Goal: Information Seeking & Learning: Learn about a topic

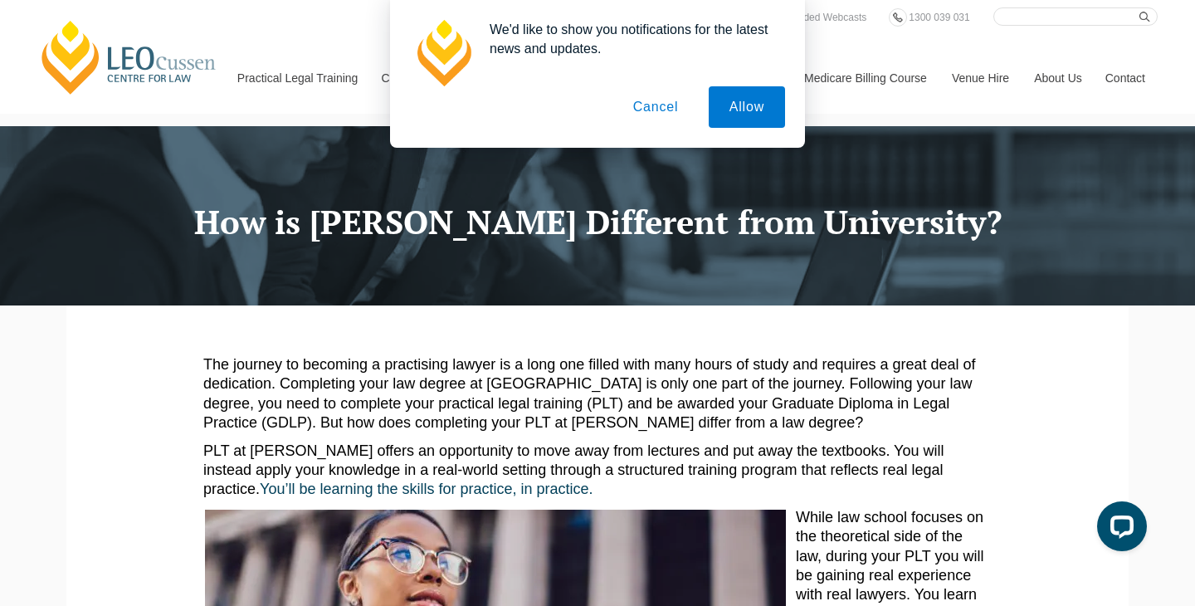
click at [643, 114] on button "Cancel" at bounding box center [655, 106] width 87 height 41
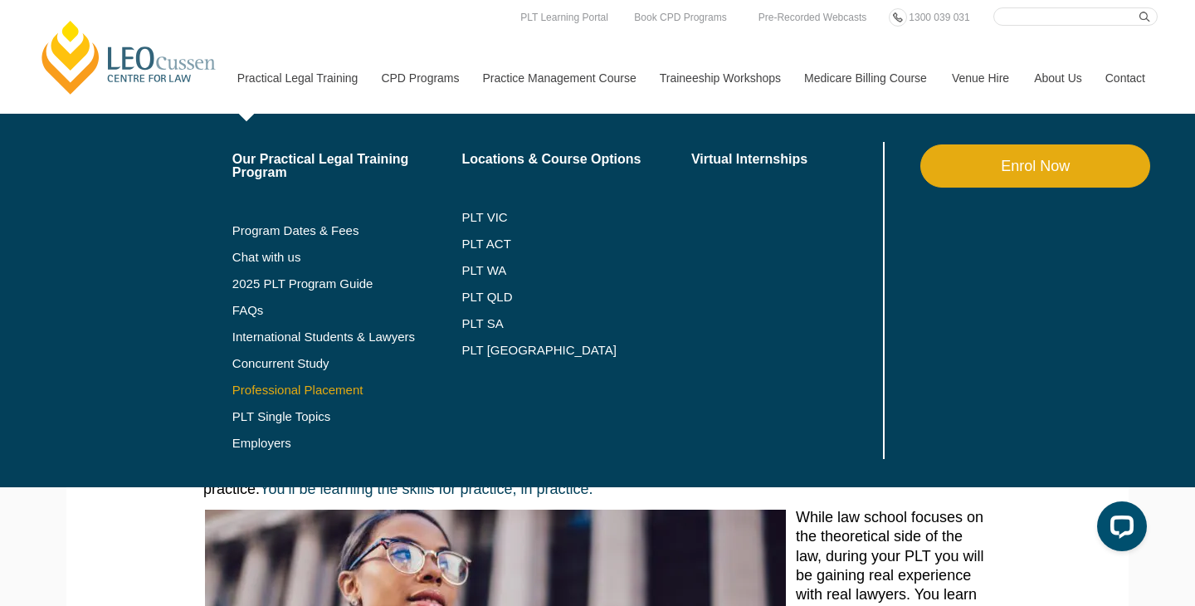
click at [238, 390] on link "Professional Placement" at bounding box center [347, 389] width 230 height 13
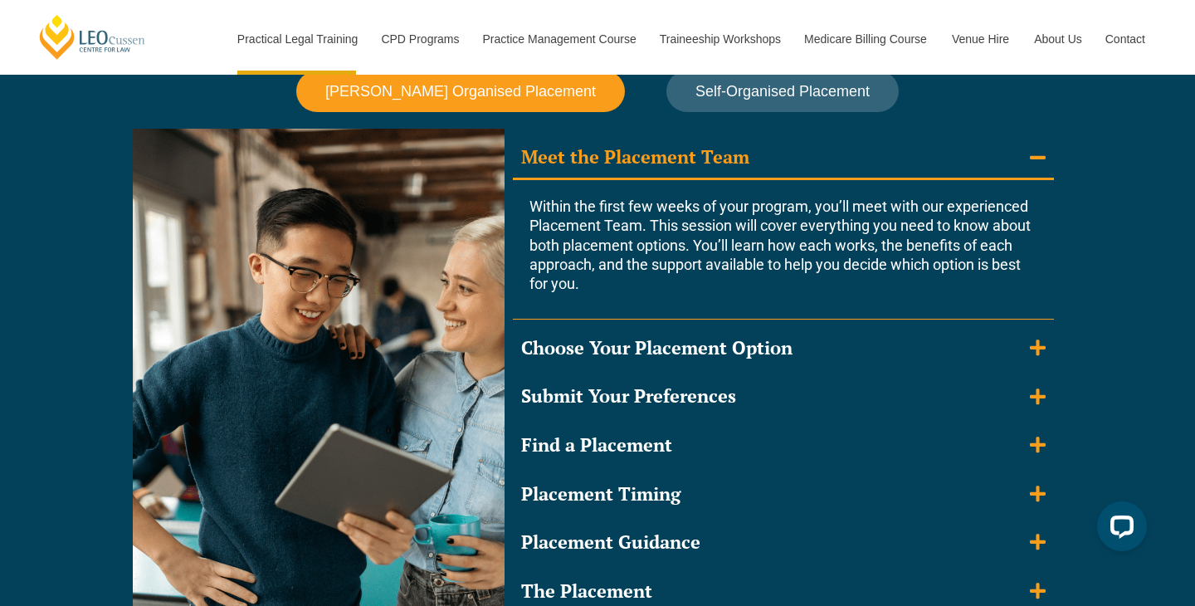
scroll to position [1502, 0]
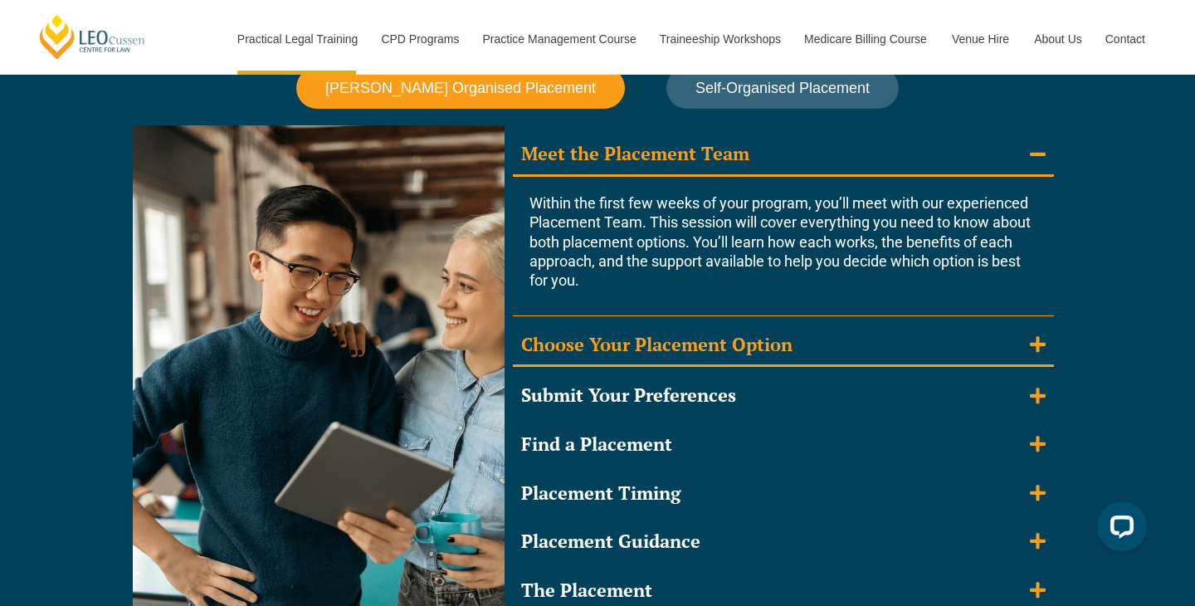
click at [606, 333] on div "Choose Your Placement Option" at bounding box center [656, 345] width 271 height 24
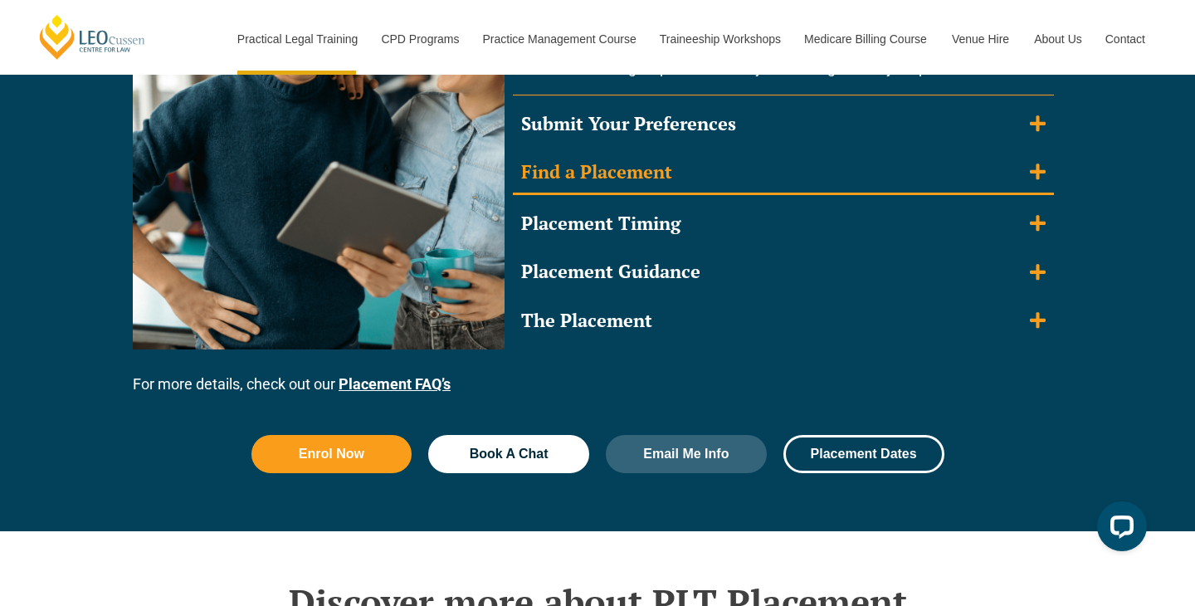
scroll to position [1845, 0]
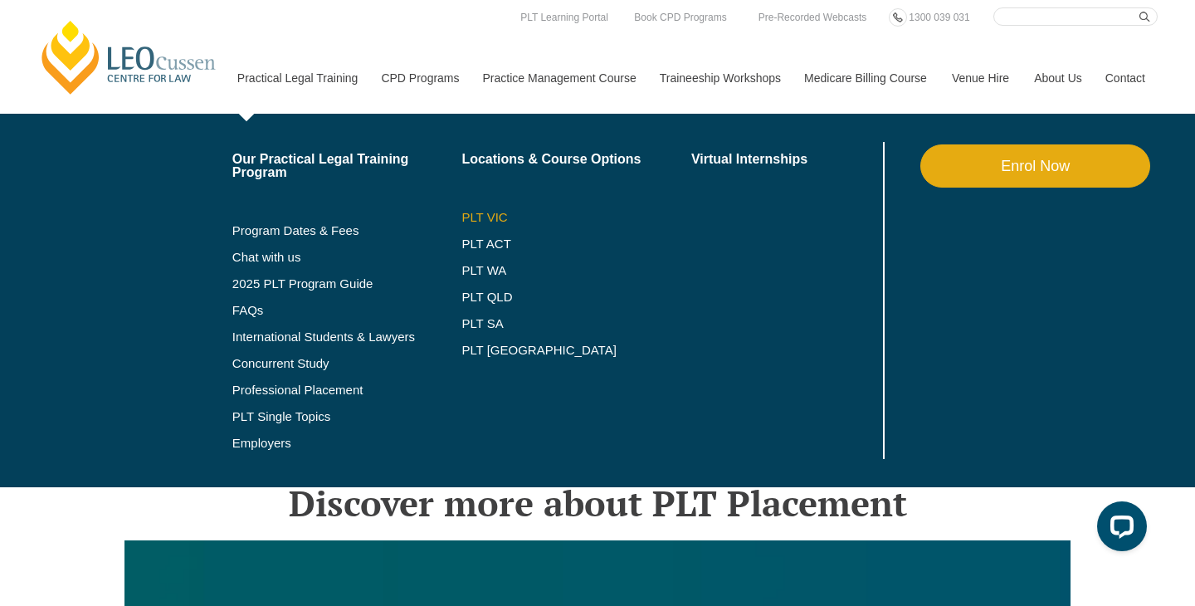
click at [461, 212] on link "PLT VIC" at bounding box center [576, 217] width 230 height 13
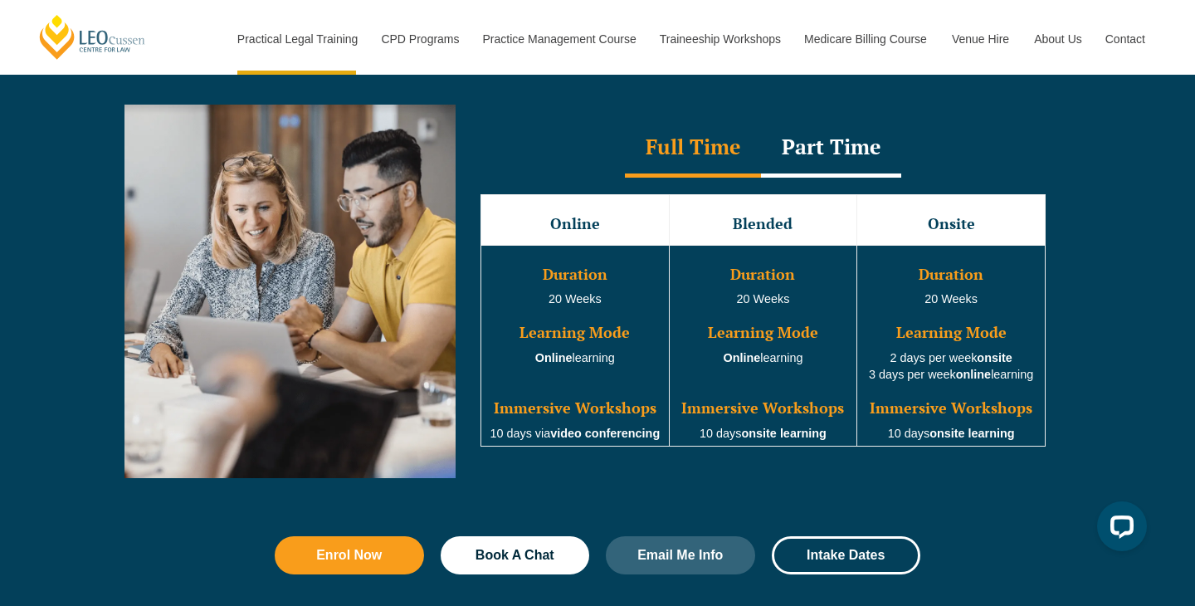
click at [849, 159] on div "Part Time" at bounding box center [831, 148] width 140 height 58
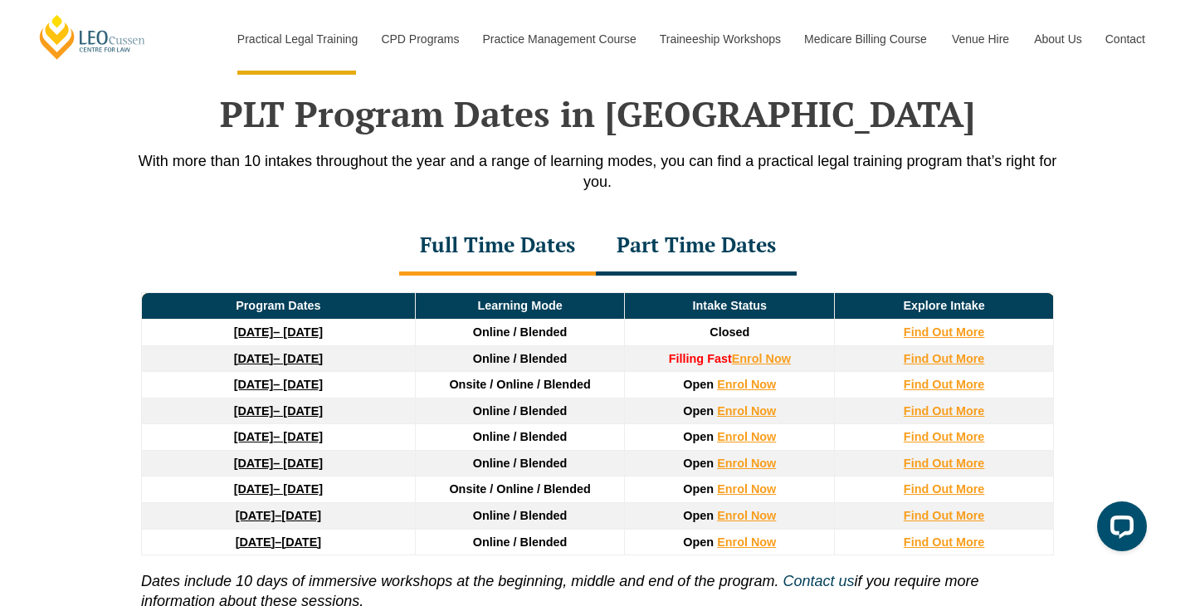
scroll to position [2156, 0]
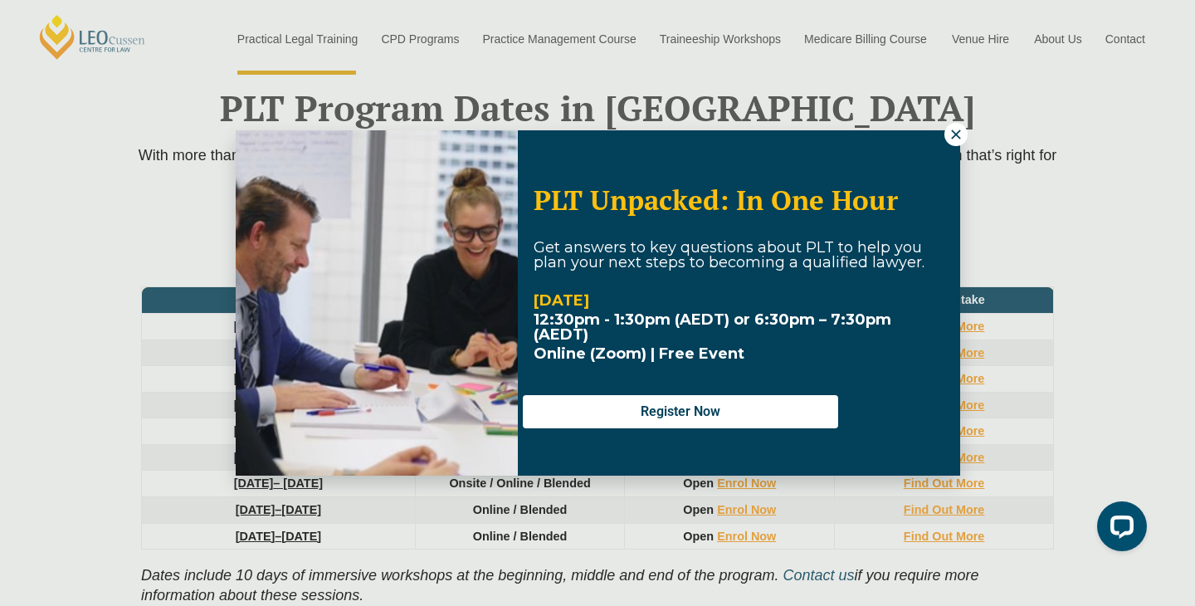
click at [956, 128] on icon at bounding box center [955, 134] width 15 height 15
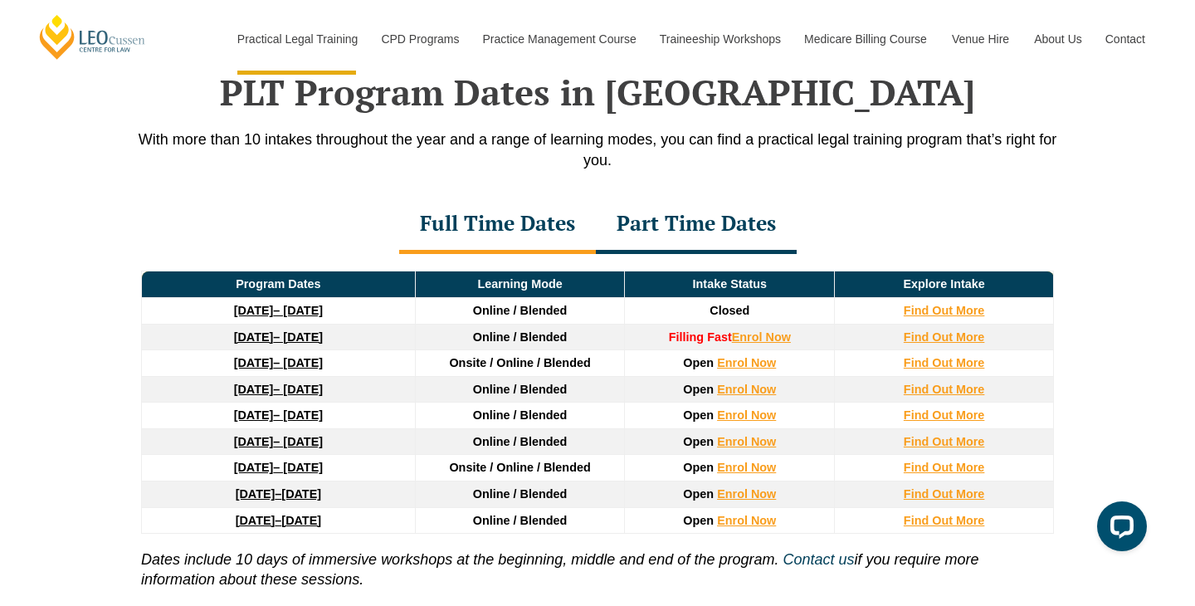
scroll to position [2171, 0]
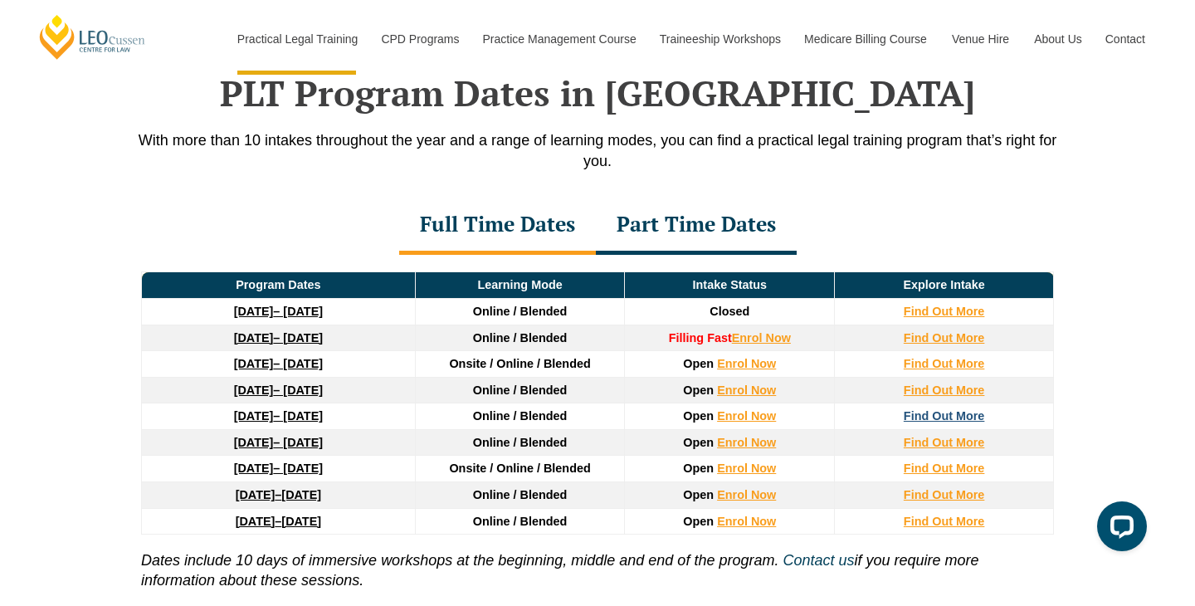
click at [914, 416] on strong "Find Out More" at bounding box center [944, 415] width 81 height 13
click at [667, 240] on div "Part Time Dates" at bounding box center [696, 226] width 201 height 58
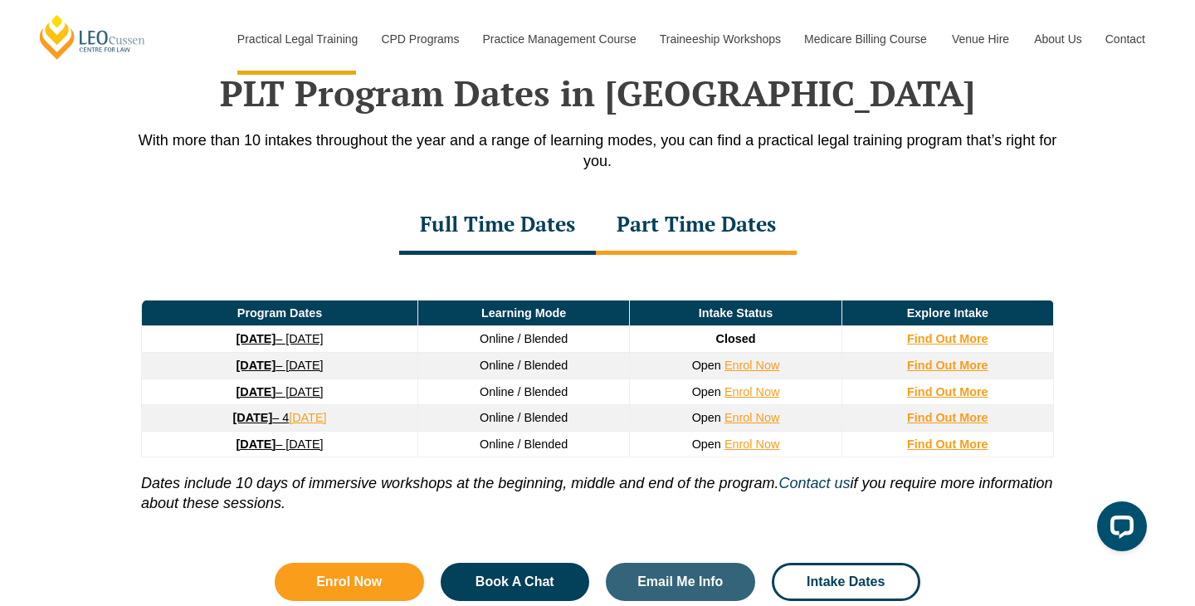
click at [464, 217] on div "Full Time Dates" at bounding box center [497, 226] width 197 height 58
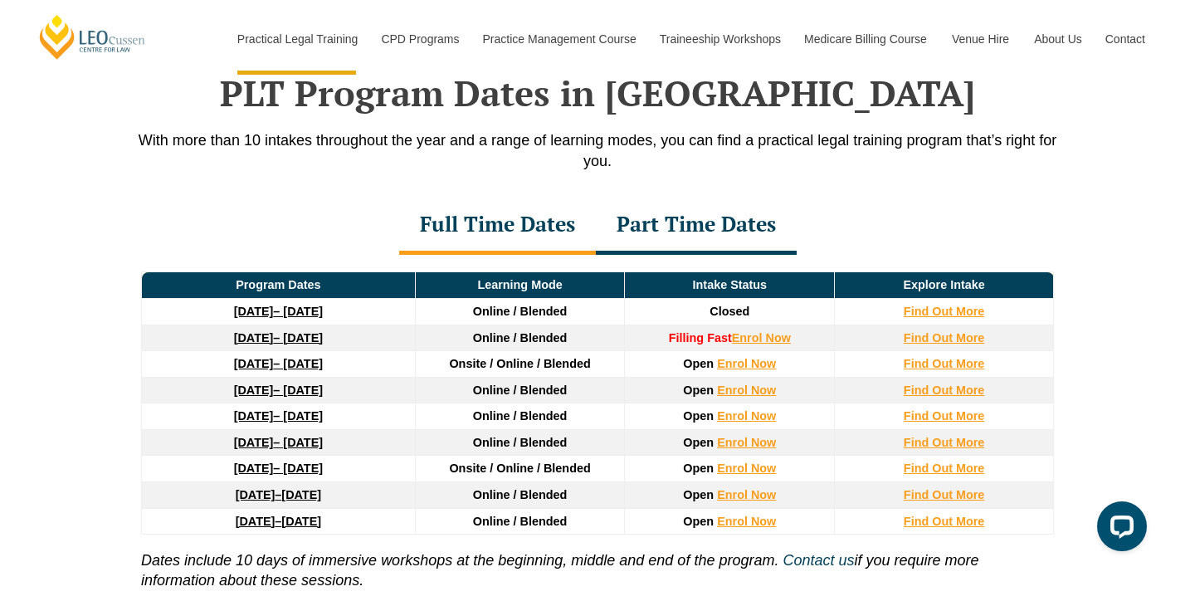
click at [276, 415] on link "23 March 2026 – 7 August 2026" at bounding box center [278, 415] width 89 height 13
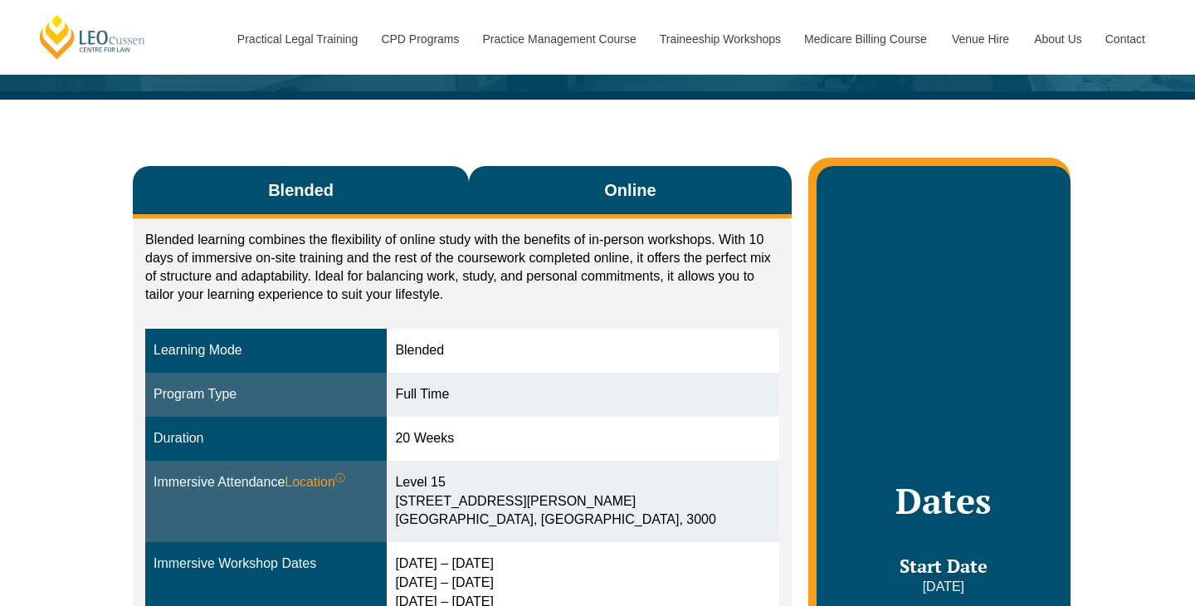
click at [697, 191] on button "Online" at bounding box center [630, 192] width 323 height 52
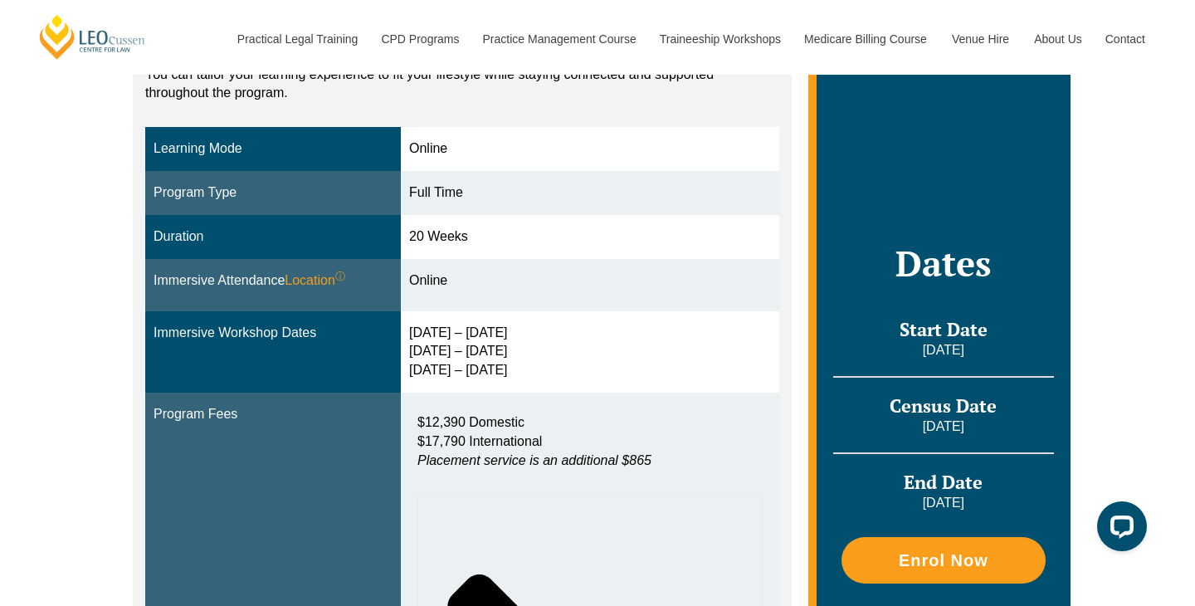
scroll to position [407, 0]
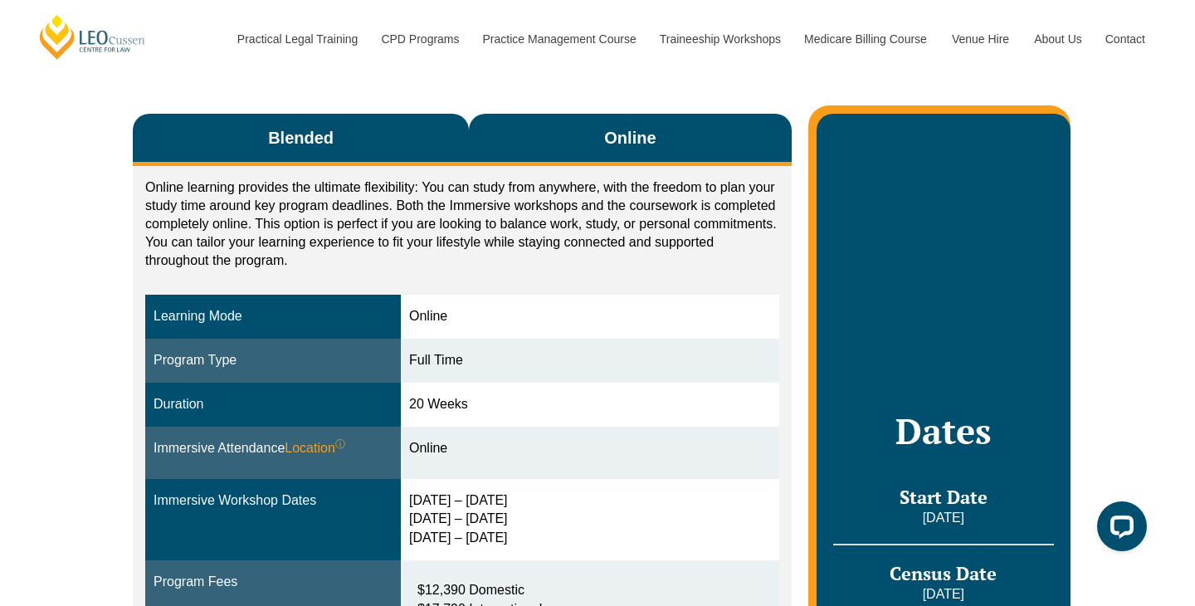
click at [385, 147] on button "Blended" at bounding box center [301, 140] width 336 height 52
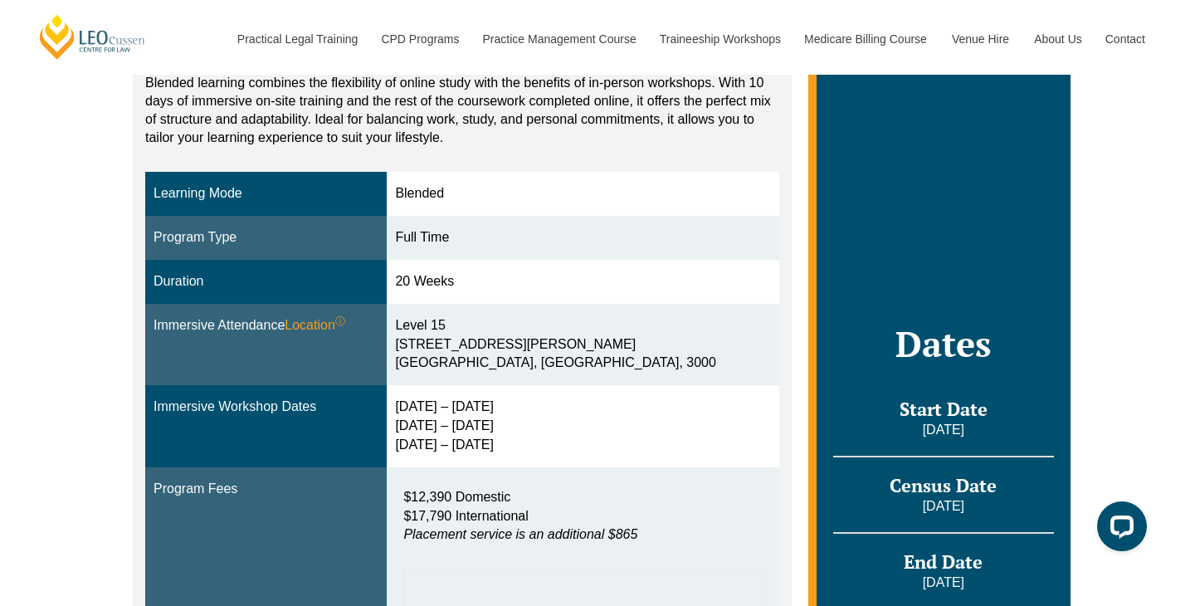
scroll to position [284, 0]
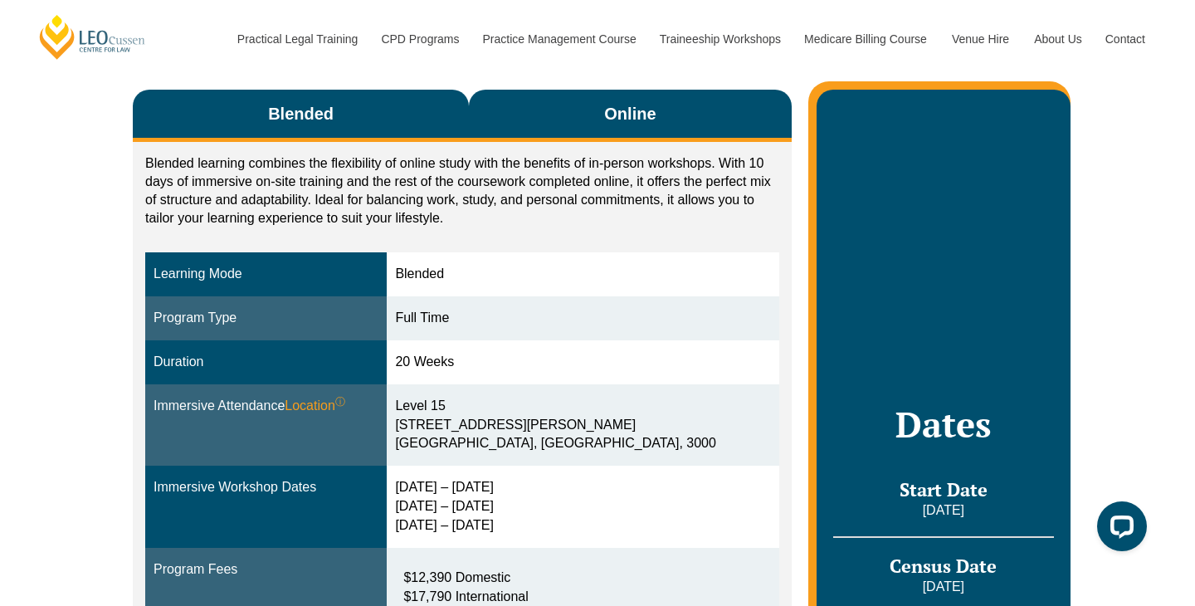
click at [568, 114] on button "Online" at bounding box center [630, 116] width 323 height 52
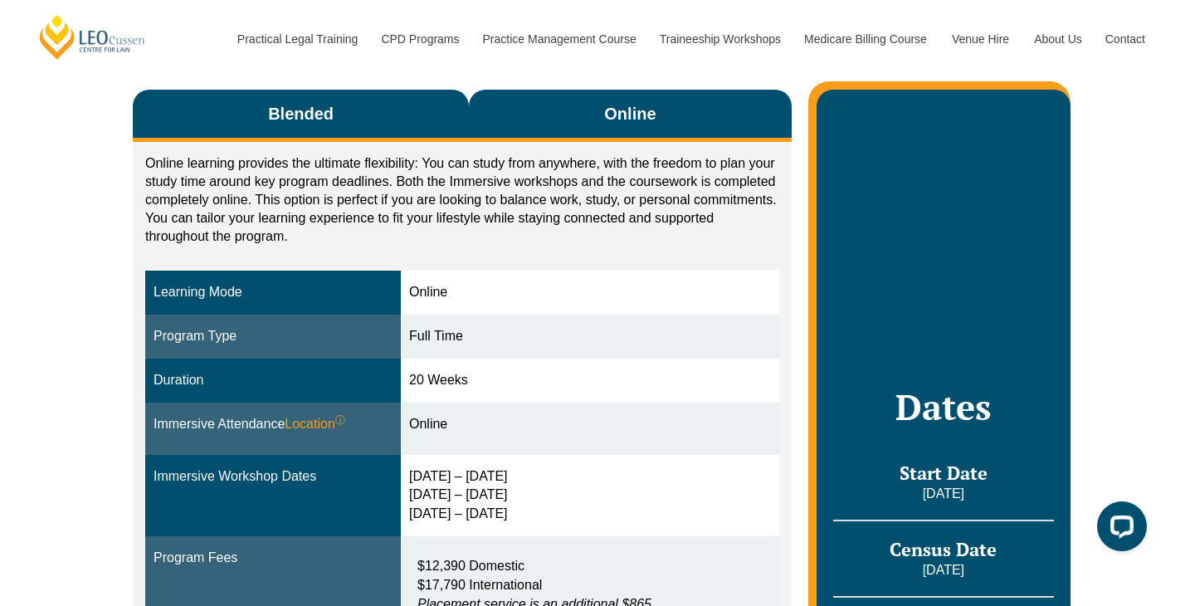
click at [432, 102] on button "Blended" at bounding box center [301, 116] width 336 height 52
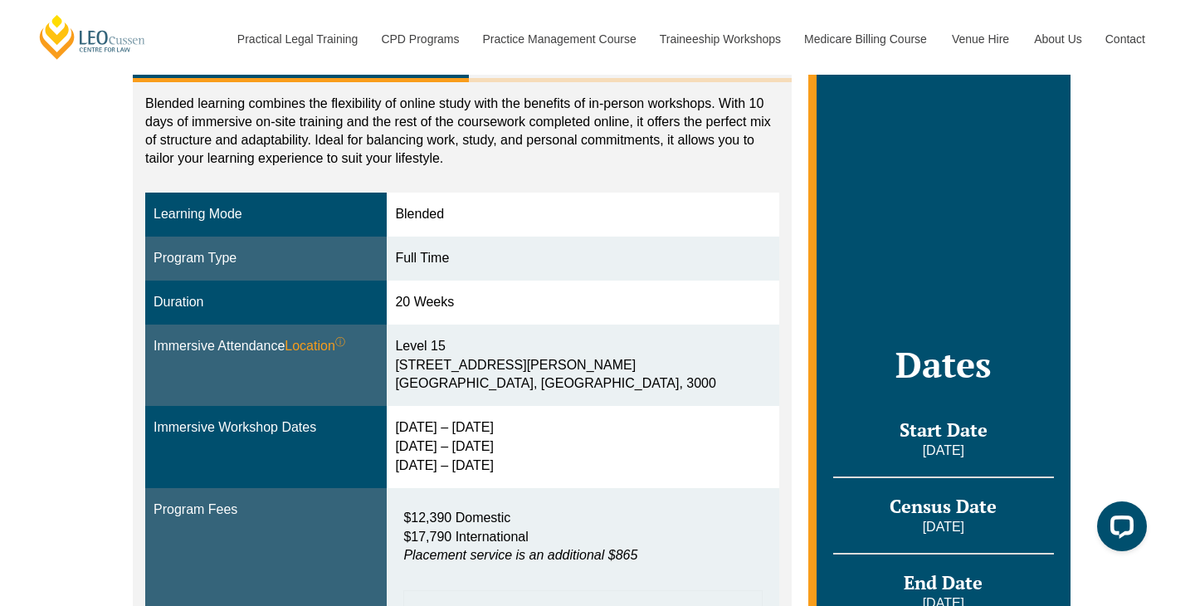
scroll to position [267, 0]
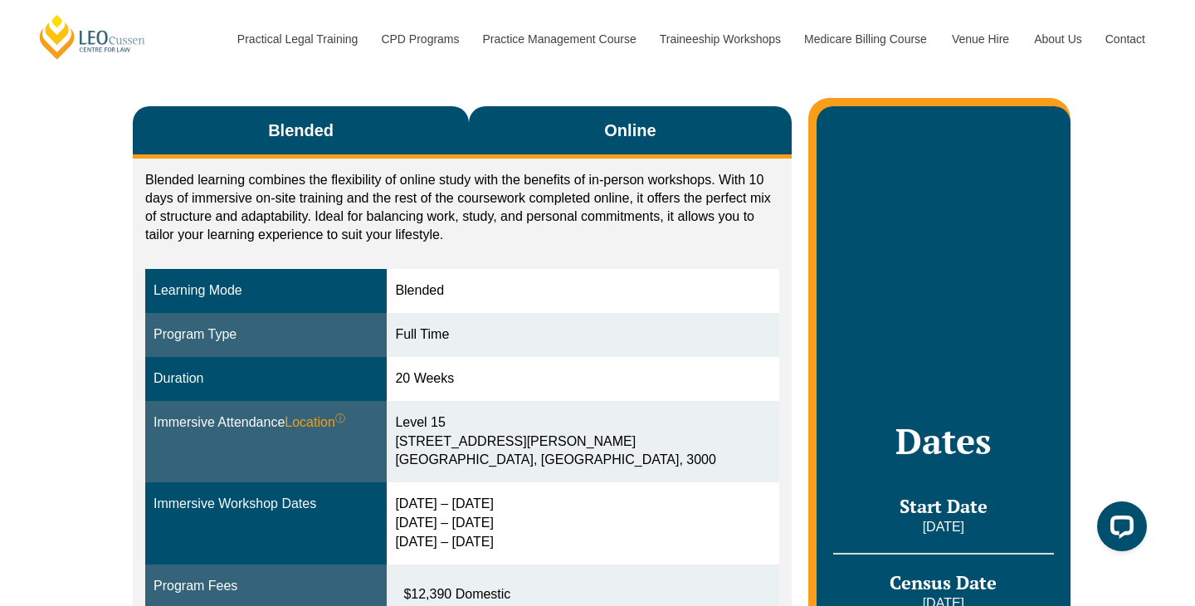
click at [590, 127] on button "Online" at bounding box center [630, 132] width 323 height 52
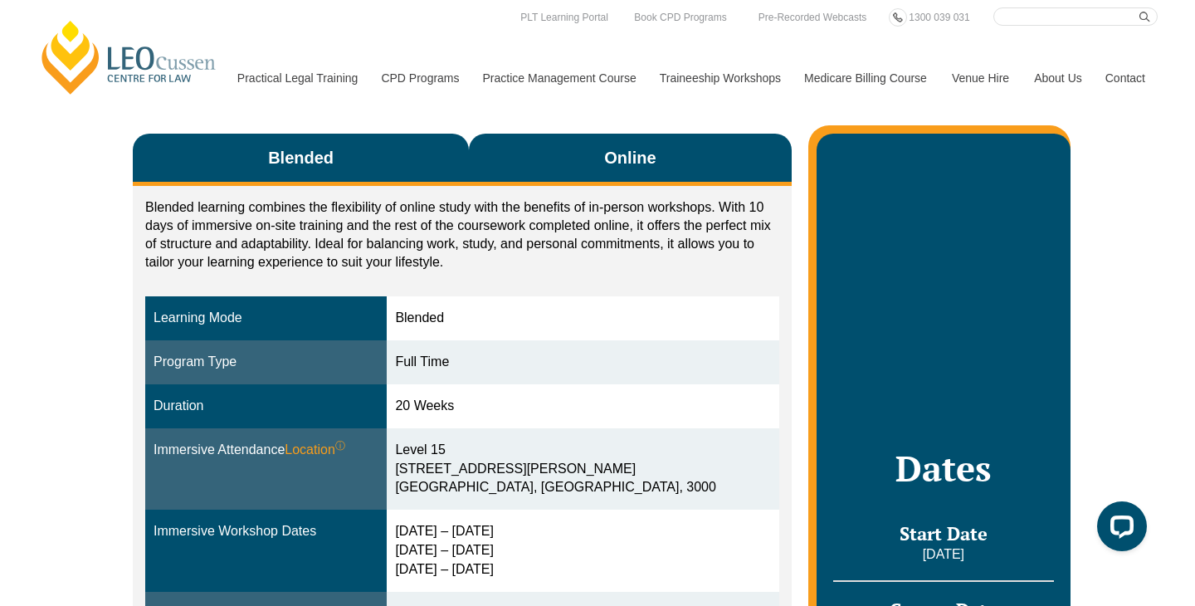
click at [573, 171] on button "Online" at bounding box center [630, 160] width 323 height 52
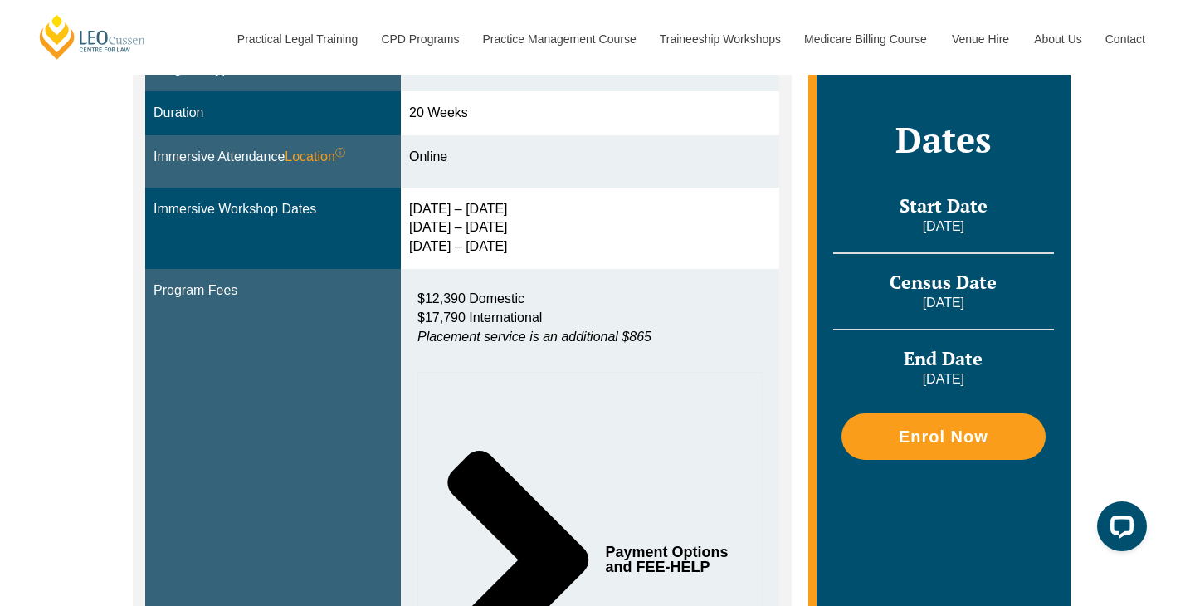
scroll to position [638, 0]
